Goal: Information Seeking & Learning: Find specific fact

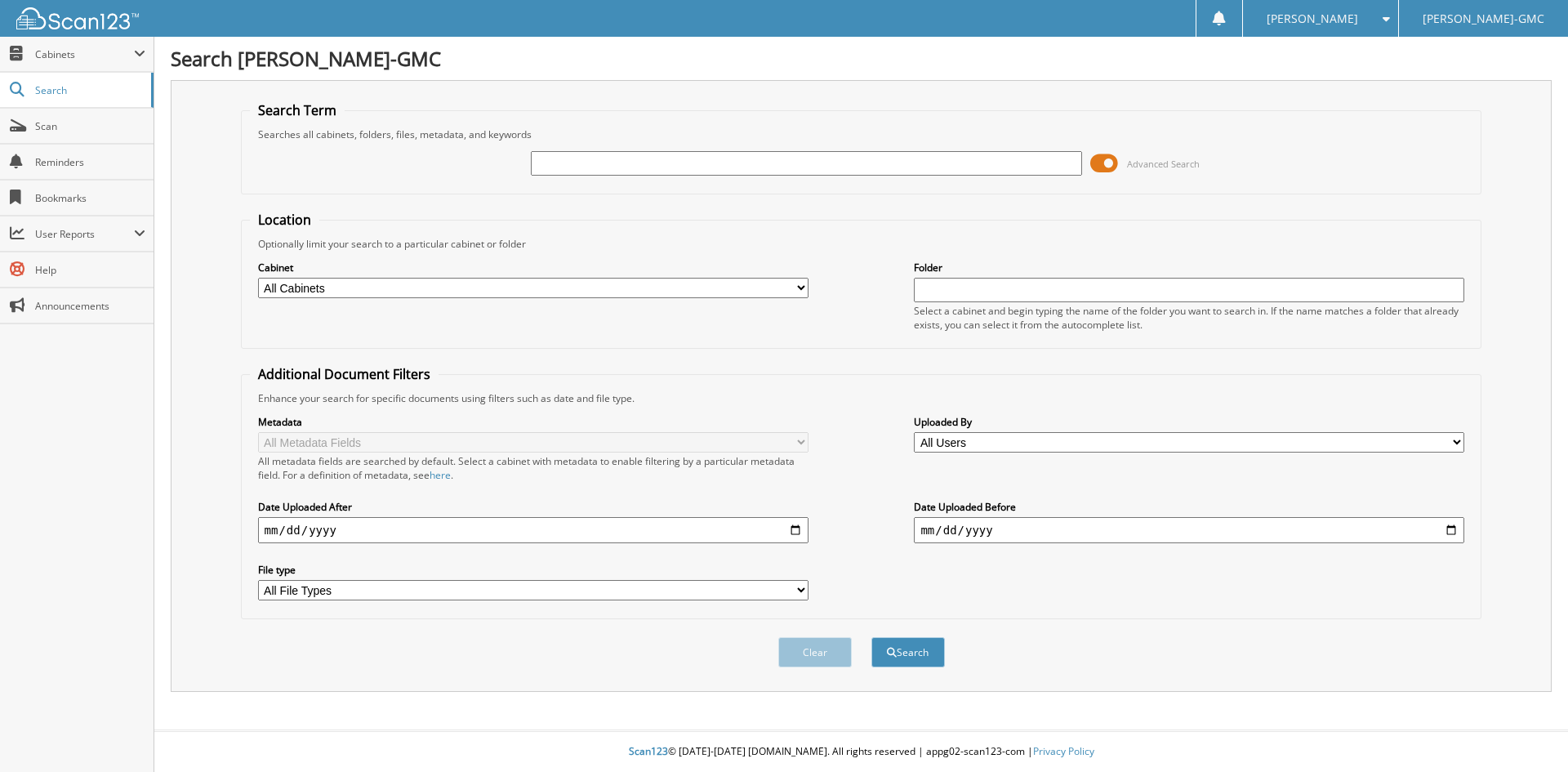
click at [550, 165] on input "text" at bounding box center [806, 163] width 551 height 24
type input "BORDER"
click at [871, 638] on button "Search" at bounding box center [908, 653] width 73 height 30
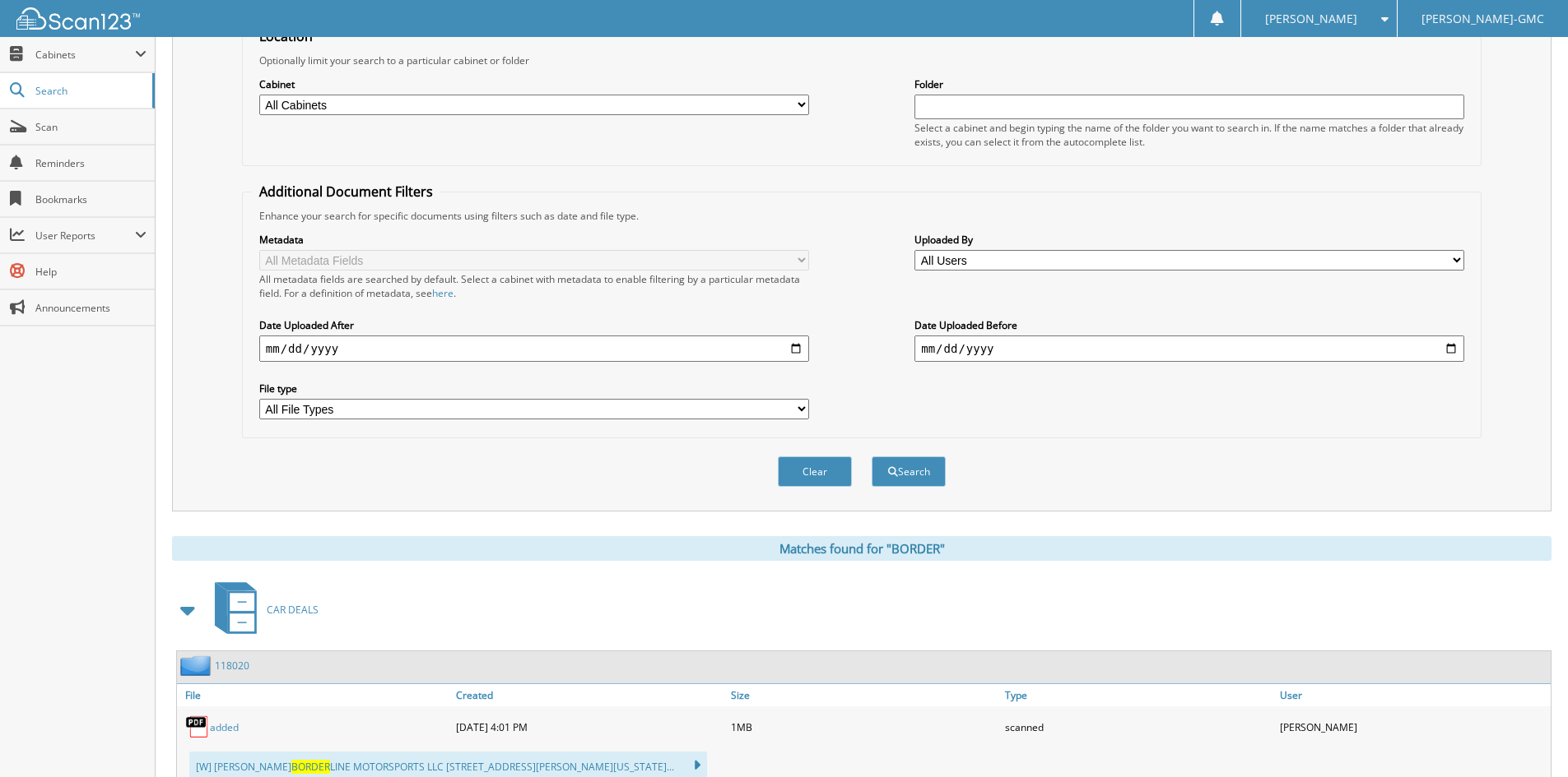
scroll to position [164, 0]
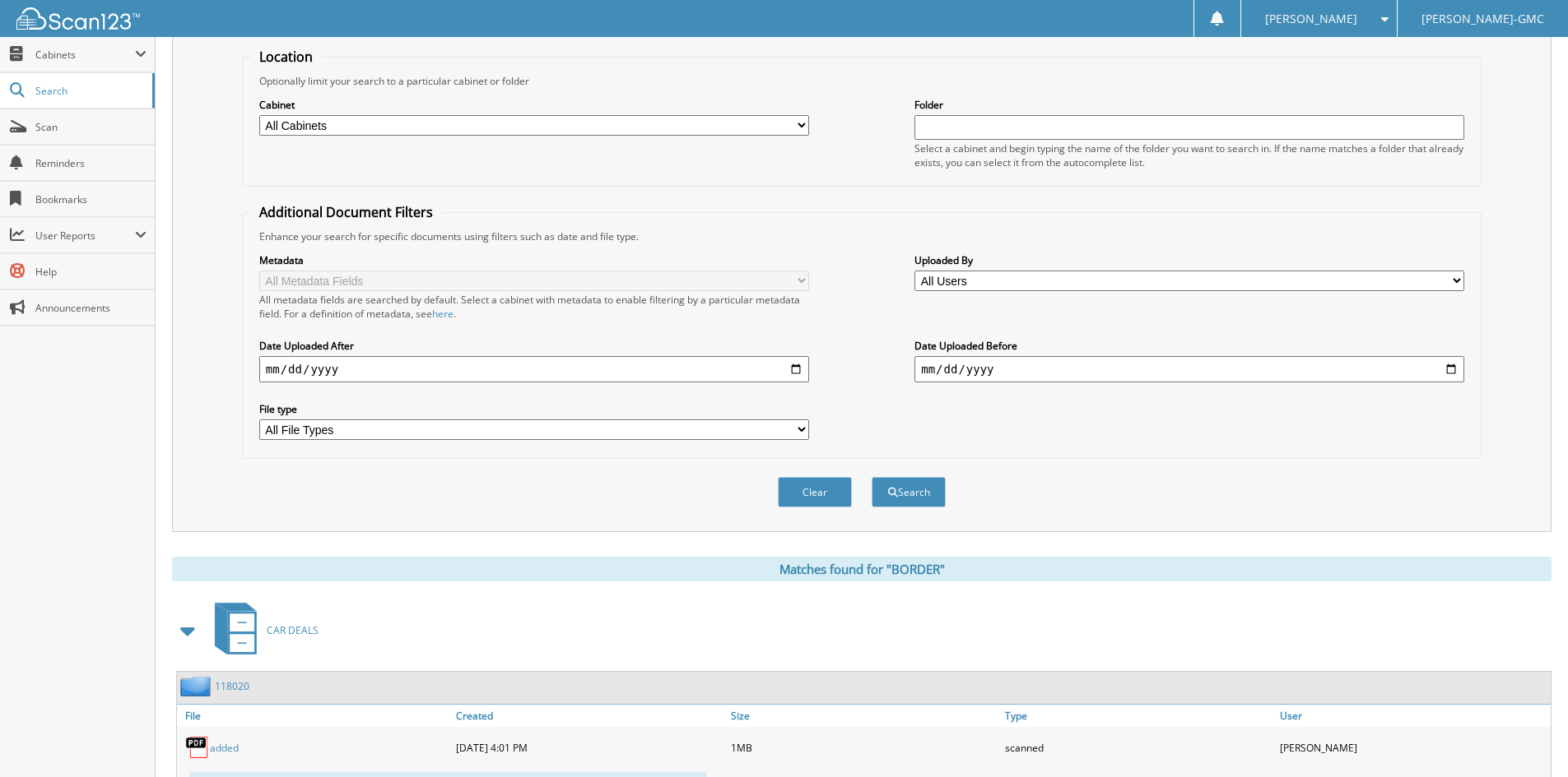
click at [442, 363] on input "date" at bounding box center [534, 369] width 550 height 26
type input "[DATE]"
click at [1011, 368] on input "date" at bounding box center [1189, 369] width 550 height 26
type input "[DATE]"
click at [896, 492] on span "submit" at bounding box center [893, 493] width 10 height 10
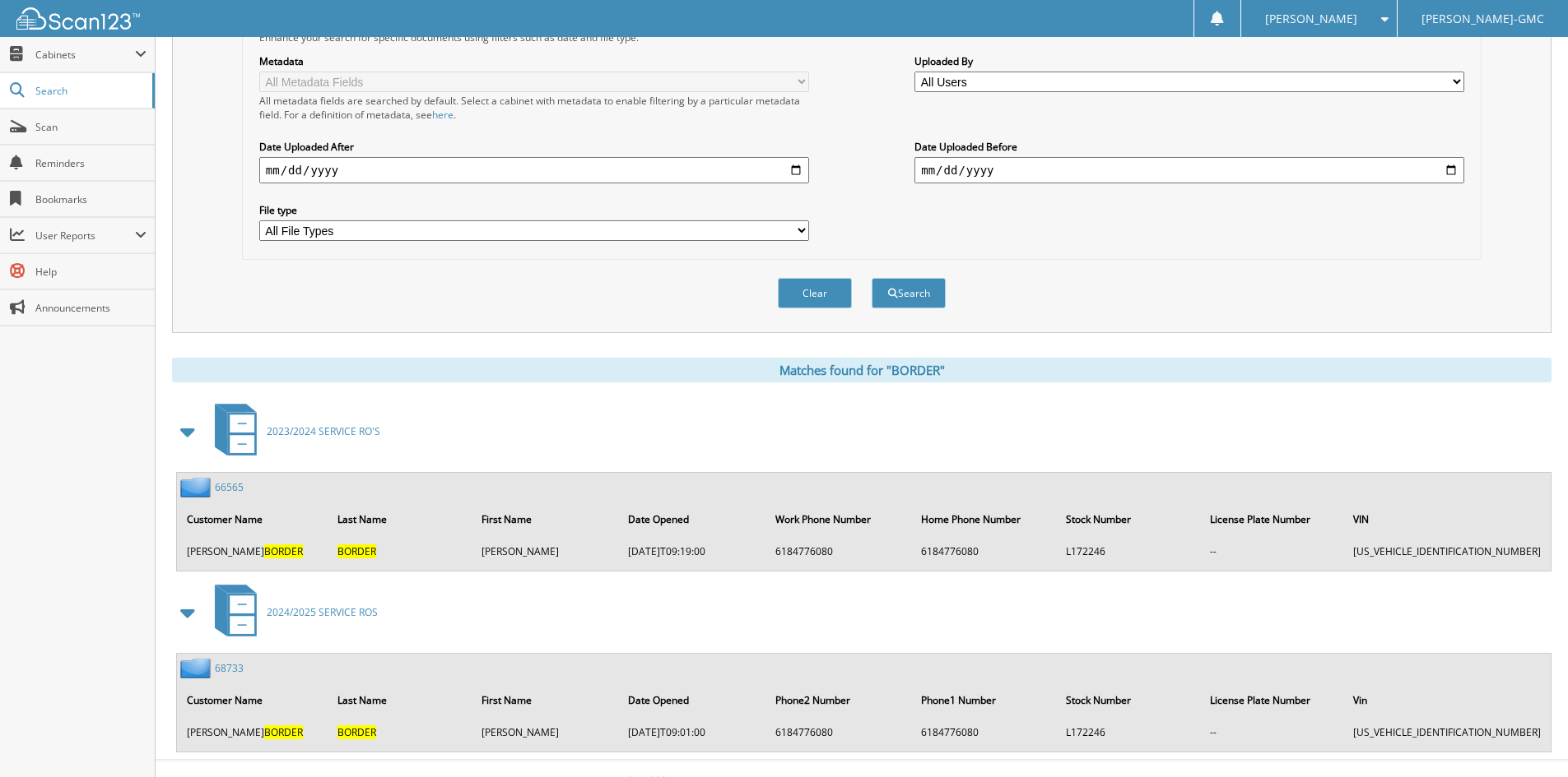
scroll to position [389, 0]
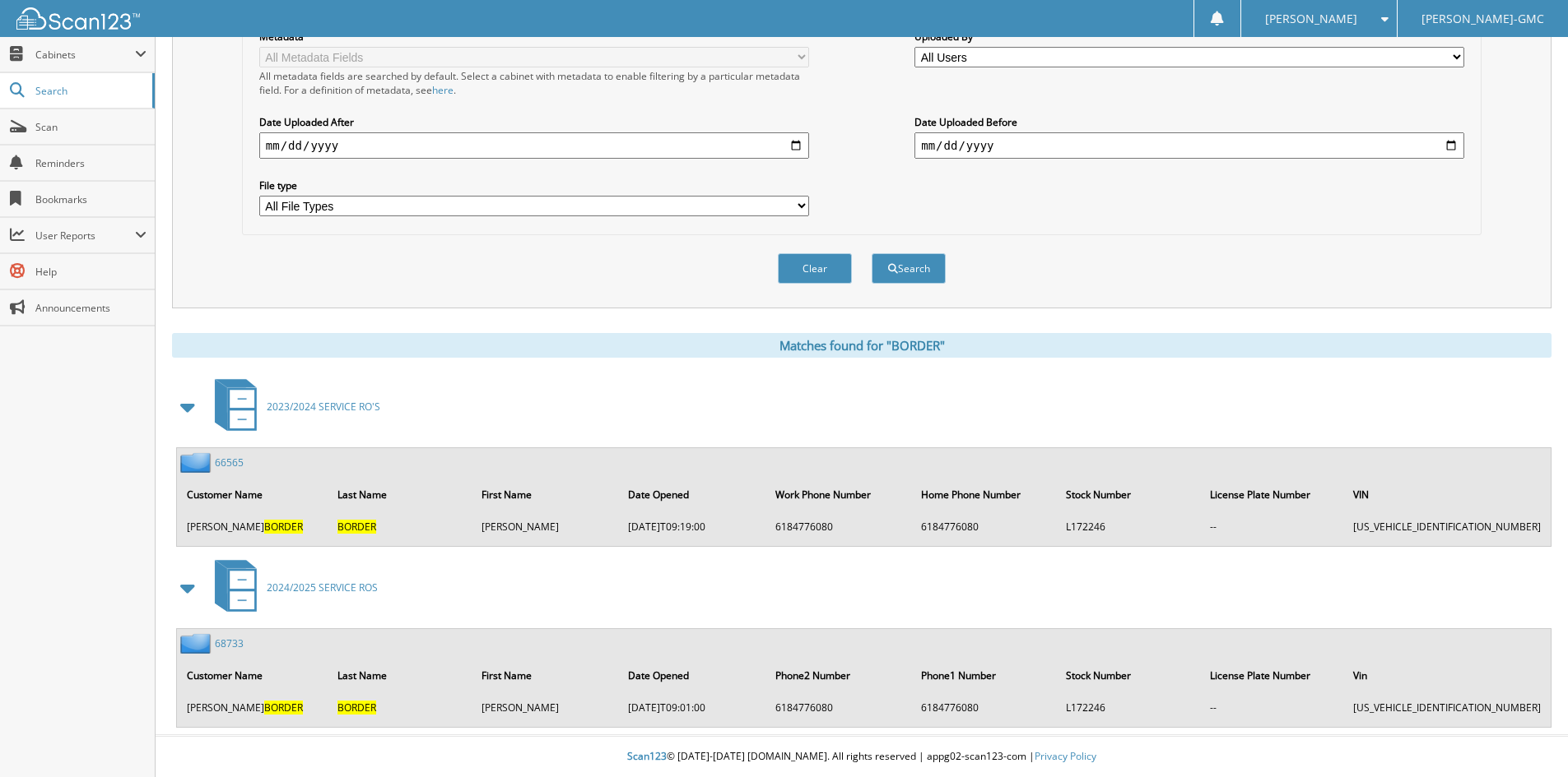
click at [233, 462] on link "66565" at bounding box center [229, 462] width 29 height 14
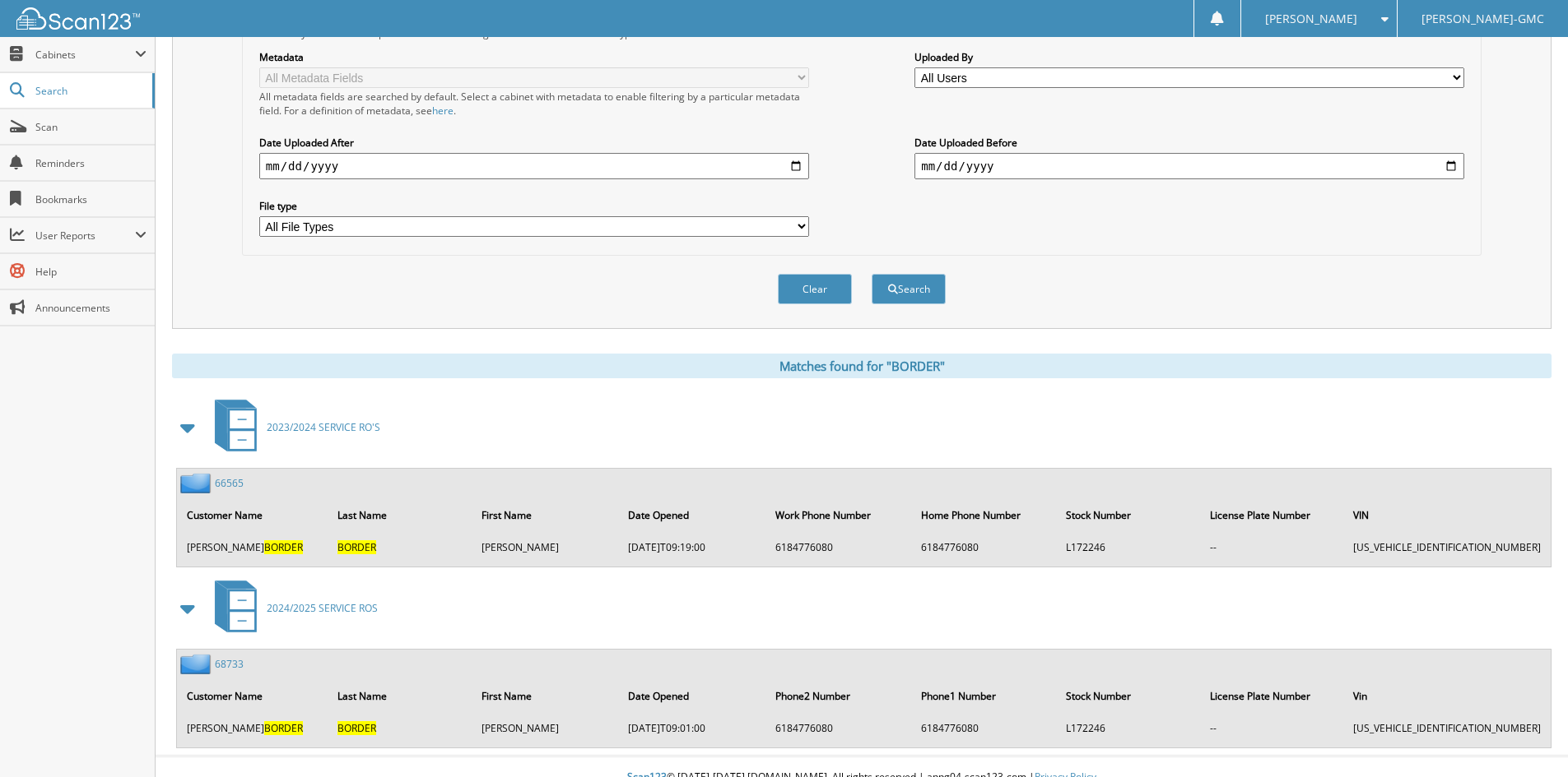
scroll to position [389, 0]
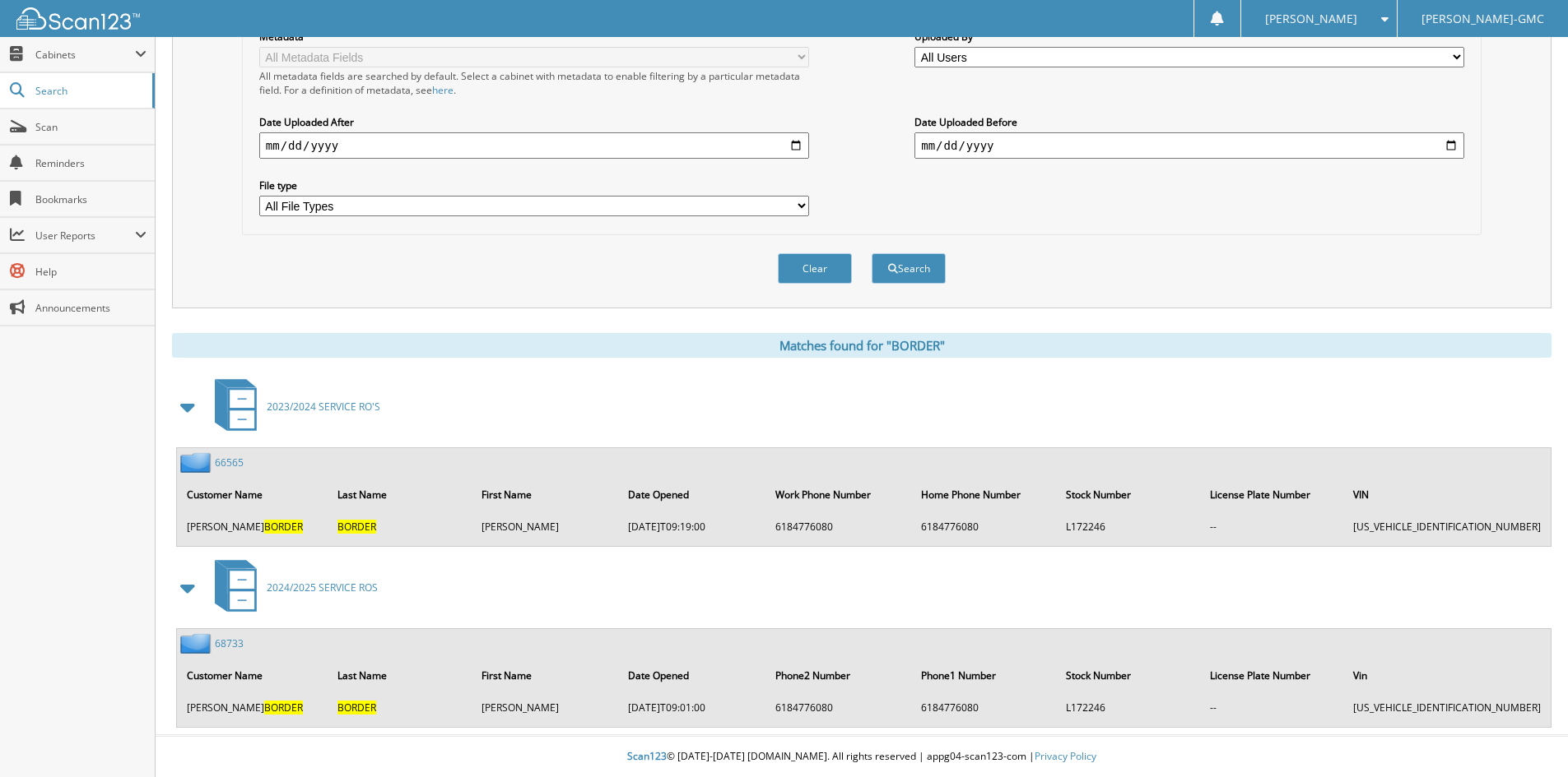
click at [228, 641] on link "68733" at bounding box center [229, 644] width 29 height 14
